Goal: Task Accomplishment & Management: Manage account settings

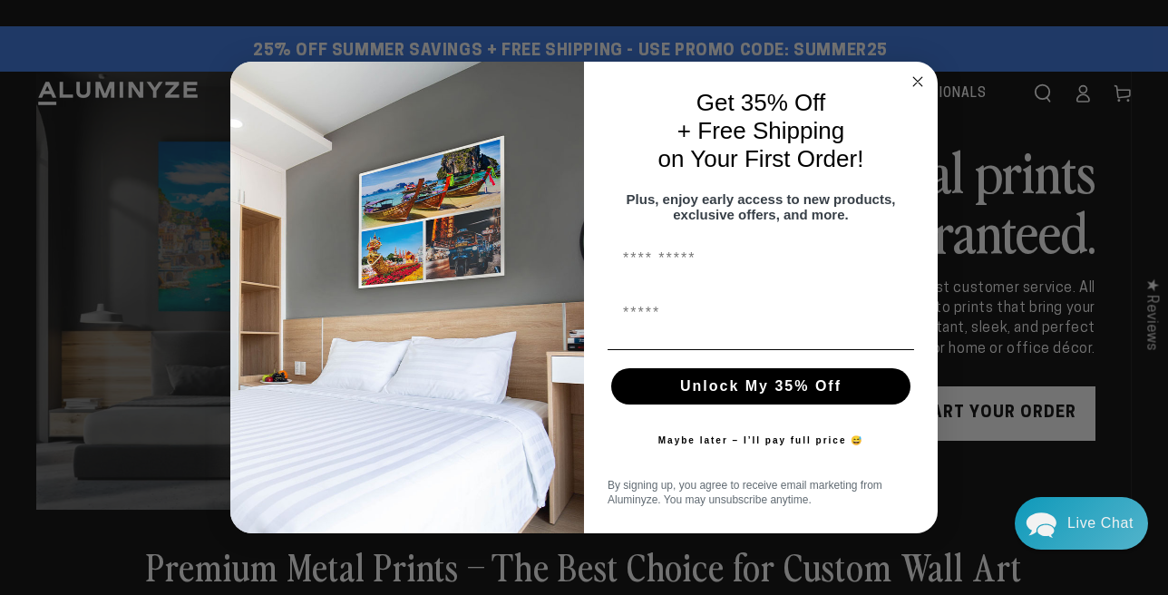
click at [913, 73] on circle "Close dialog" at bounding box center [918, 82] width 21 height 21
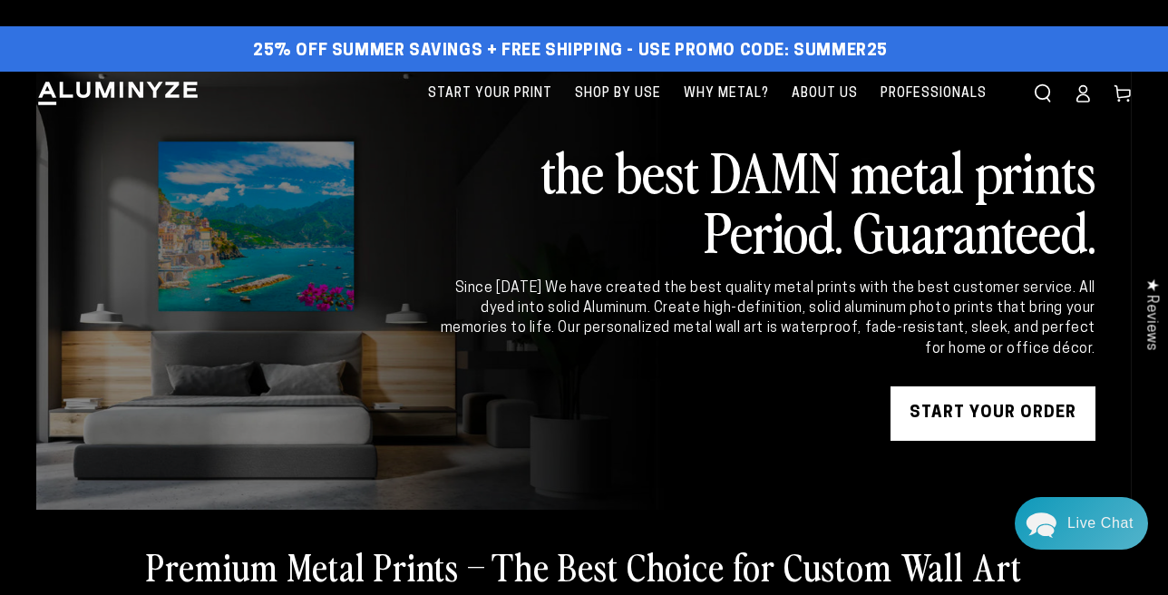
click at [1080, 97] on icon at bounding box center [1083, 98] width 12 height 7
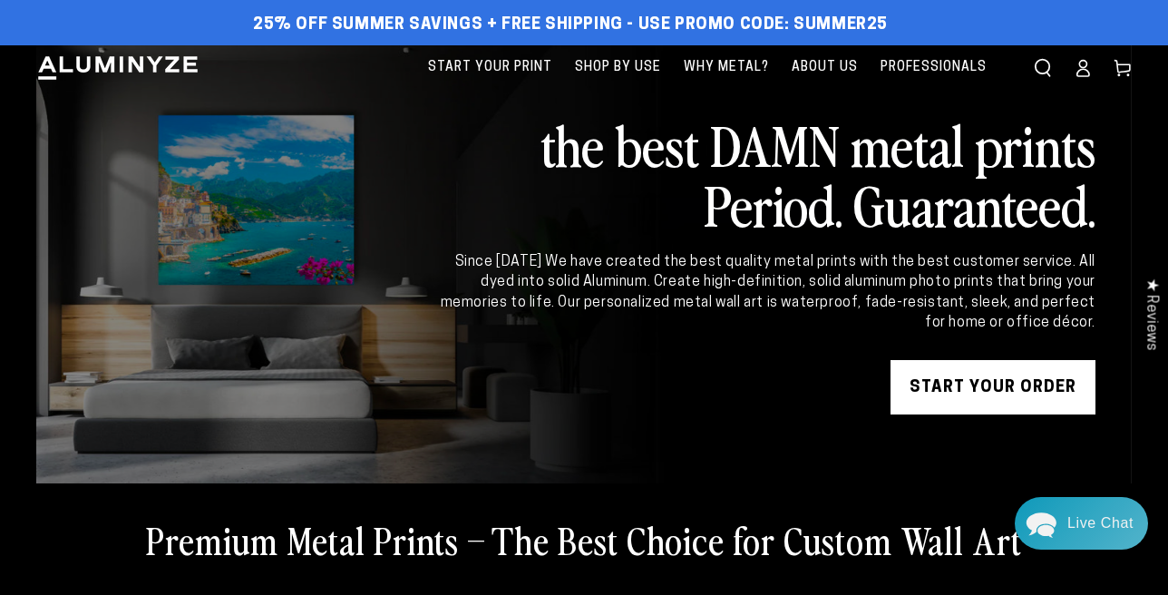
click at [1077, 72] on icon at bounding box center [1083, 72] width 12 height 7
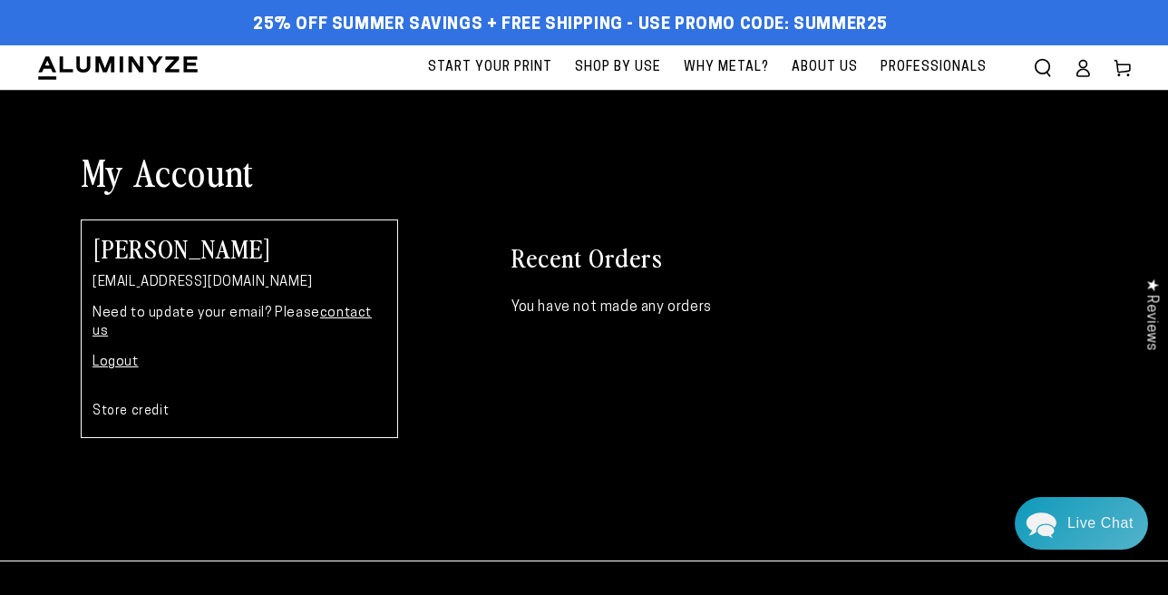
click at [106, 356] on link "Logout" at bounding box center [116, 363] width 46 height 14
